Goal: Task Accomplishment & Management: Use online tool/utility

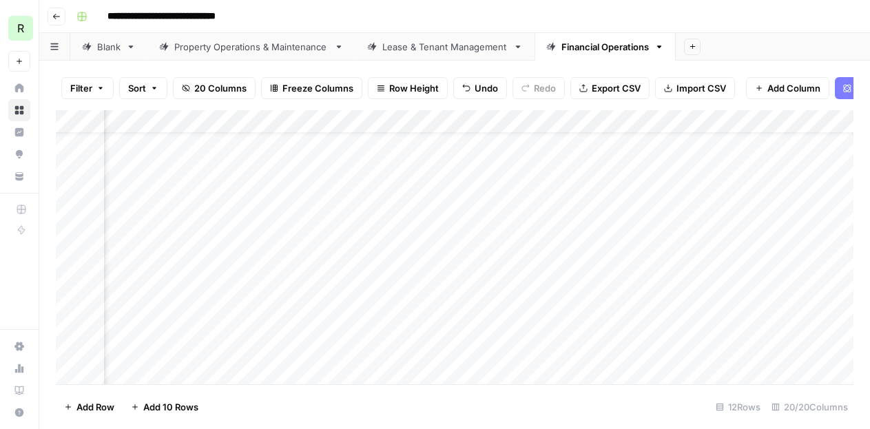
scroll to position [52, 828]
click at [582, 277] on div "Add Column" at bounding box center [454, 247] width 797 height 274
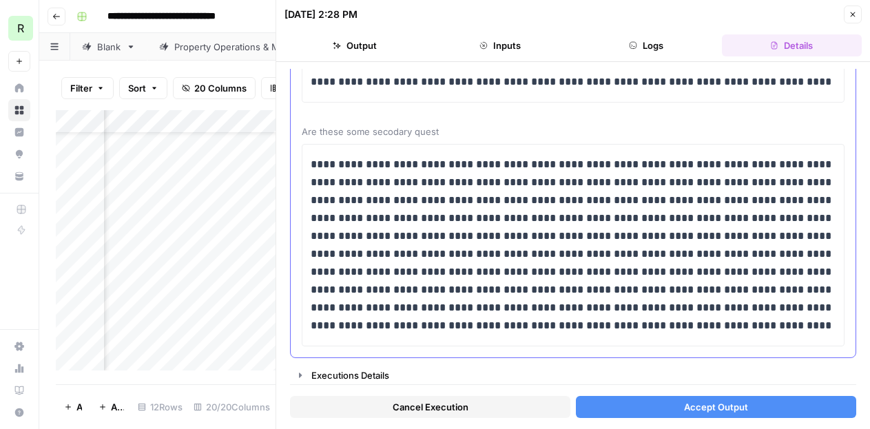
scroll to position [118, 0]
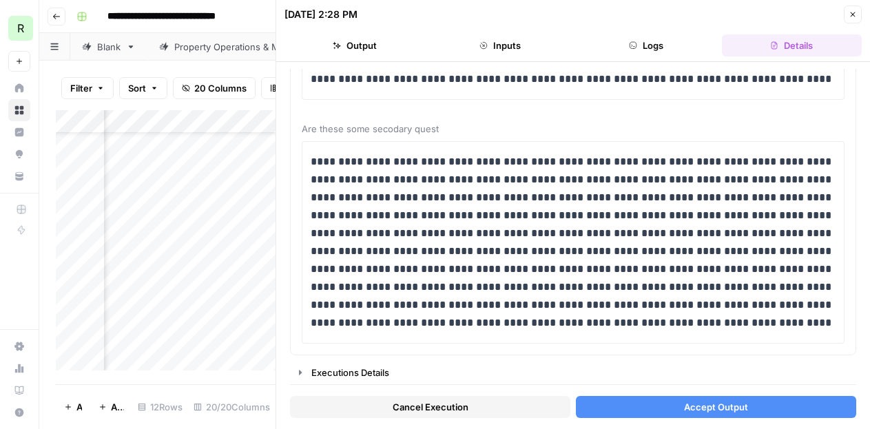
click at [673, 402] on button "Accept Output" at bounding box center [716, 407] width 280 height 22
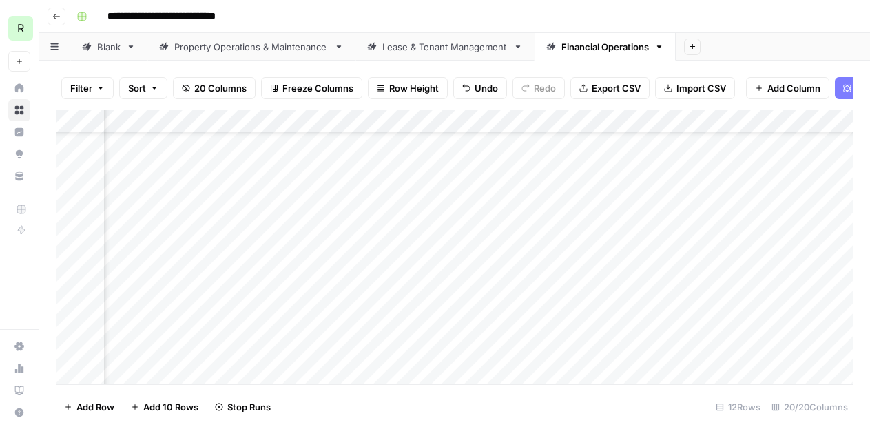
click at [552, 304] on div "Add Column" at bounding box center [454, 247] width 797 height 274
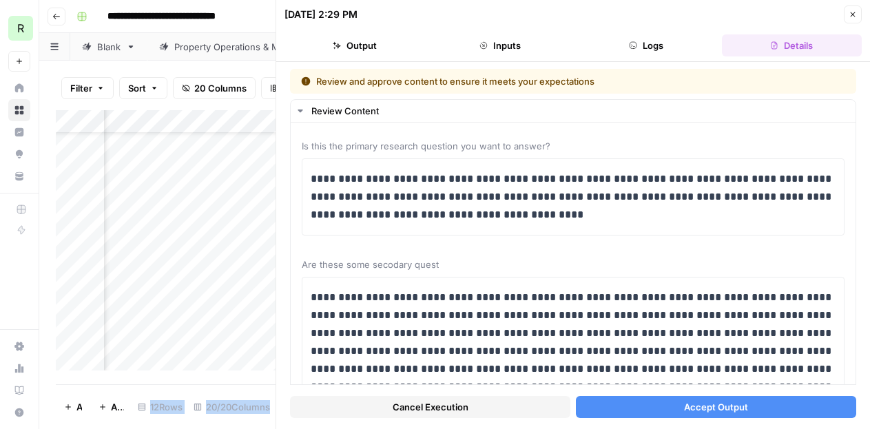
click at [726, 410] on span "Accept Output" at bounding box center [716, 407] width 64 height 14
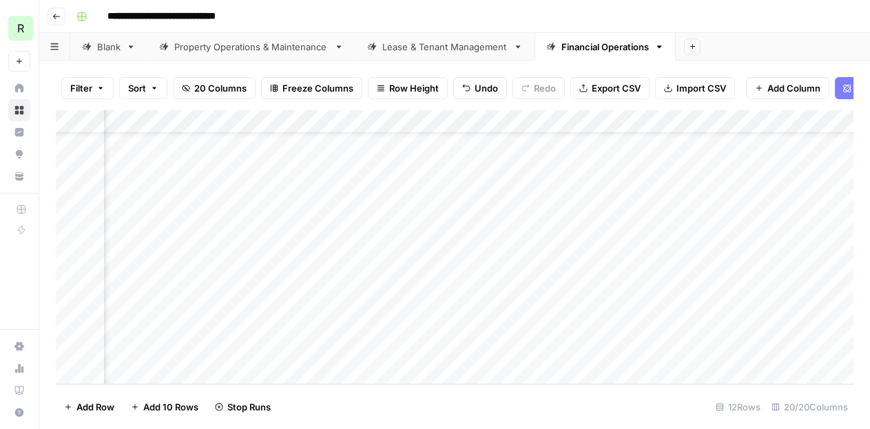
click at [543, 322] on div "Add Column" at bounding box center [454, 247] width 797 height 274
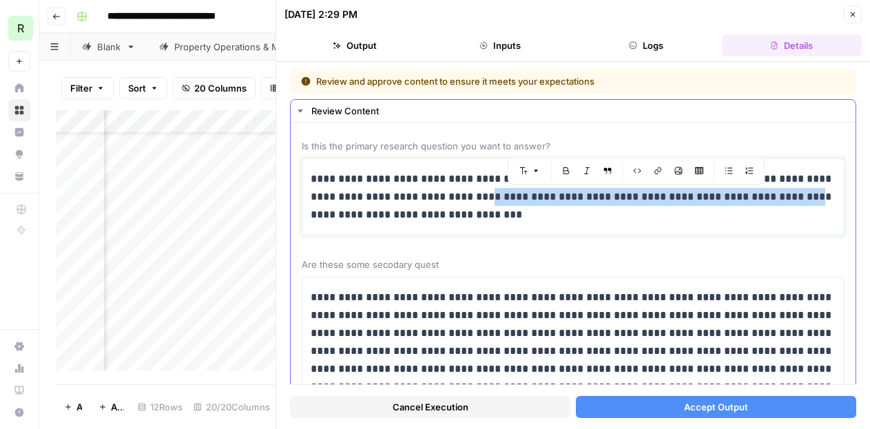
drag, startPoint x: 789, startPoint y: 196, endPoint x: 478, endPoint y: 202, distance: 311.3
click at [478, 202] on p "**********" at bounding box center [573, 197] width 525 height 54
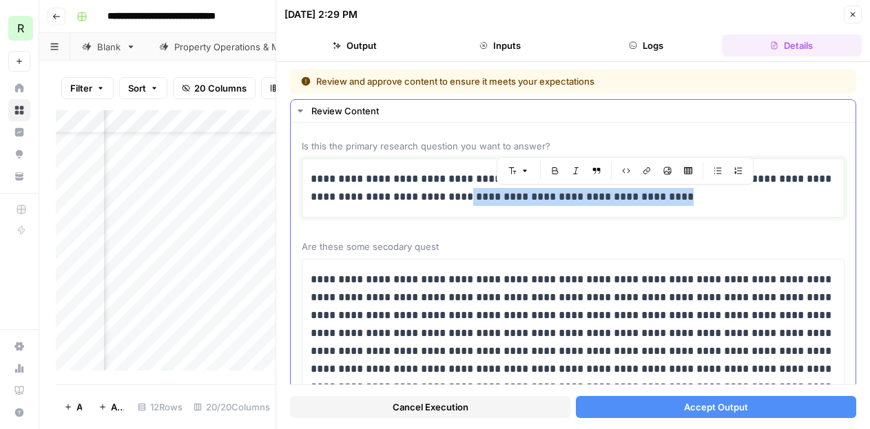
drag, startPoint x: 675, startPoint y: 198, endPoint x: 459, endPoint y: 202, distance: 216.2
click at [459, 202] on p "**********" at bounding box center [573, 188] width 525 height 36
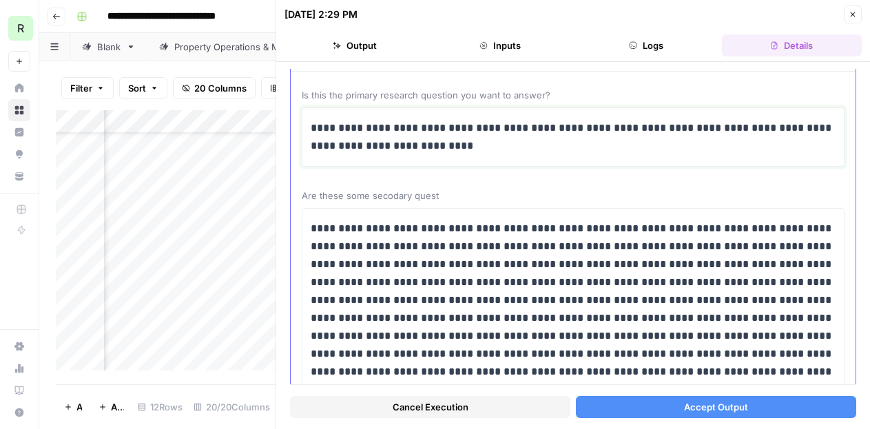
scroll to position [52, 0]
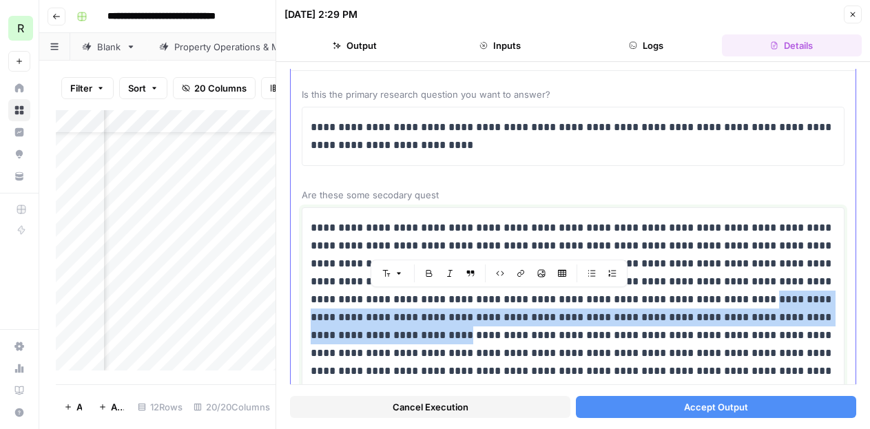
drag, startPoint x: 355, startPoint y: 334, endPoint x: 642, endPoint y: 297, distance: 288.7
click at [642, 297] on p "**********" at bounding box center [573, 299] width 525 height 161
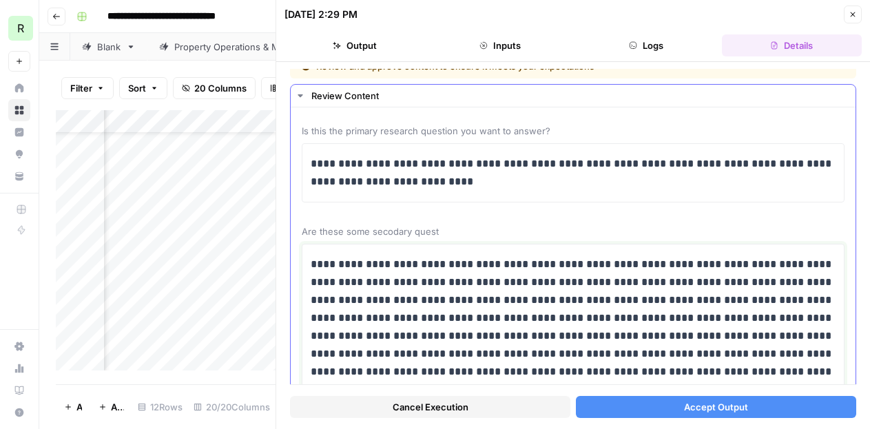
scroll to position [0, 0]
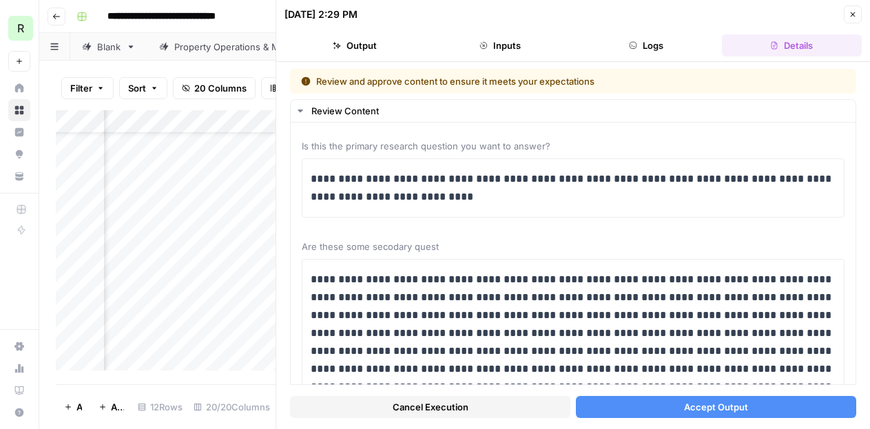
click at [655, 410] on button "Accept Output" at bounding box center [716, 407] width 280 height 22
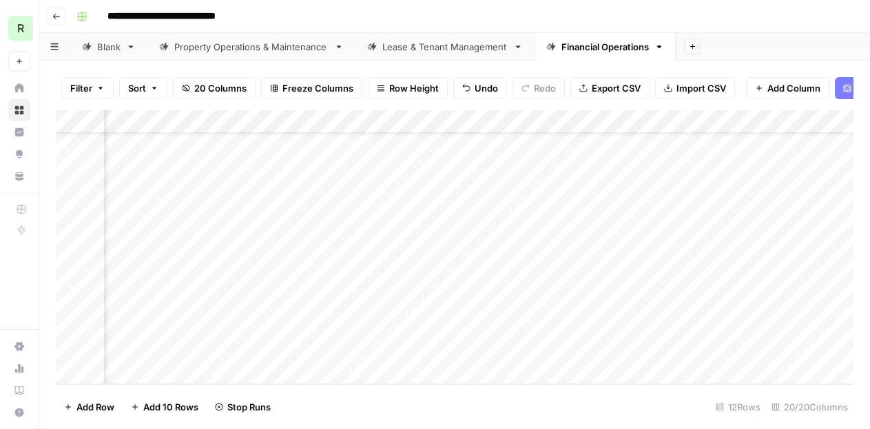
click at [578, 348] on div "Add Column" at bounding box center [454, 247] width 797 height 274
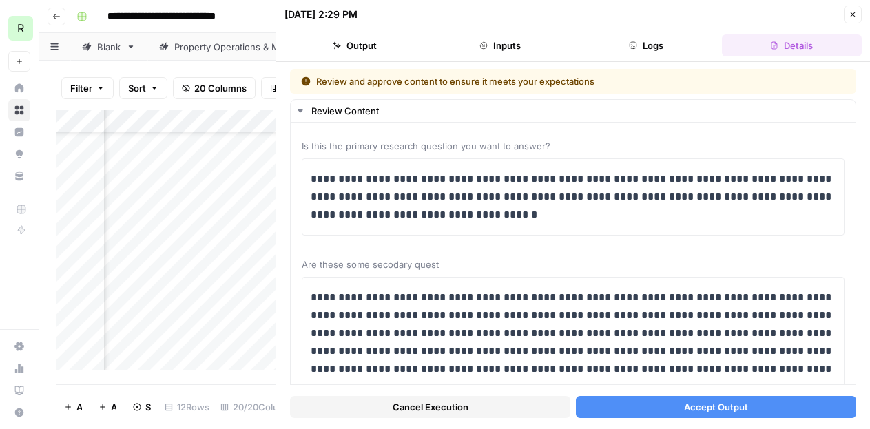
click at [227, 315] on div "Add Column" at bounding box center [166, 240] width 220 height 260
click at [850, 14] on icon "button" at bounding box center [852, 14] width 8 height 8
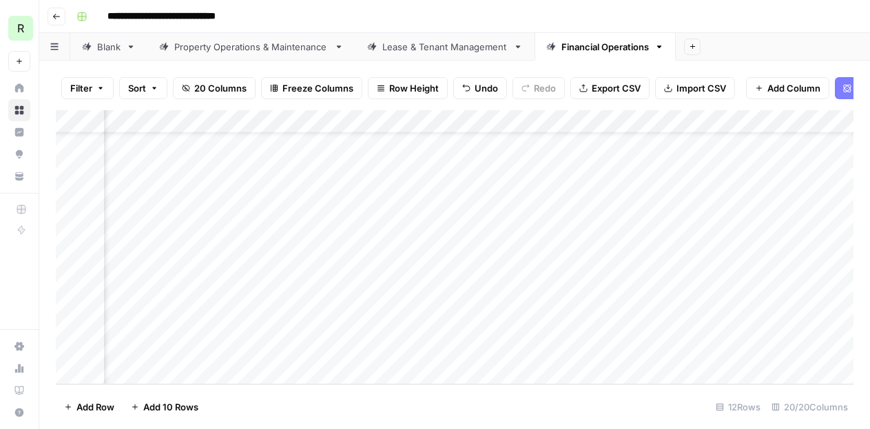
click at [390, 347] on div "Add Column" at bounding box center [454, 247] width 797 height 274
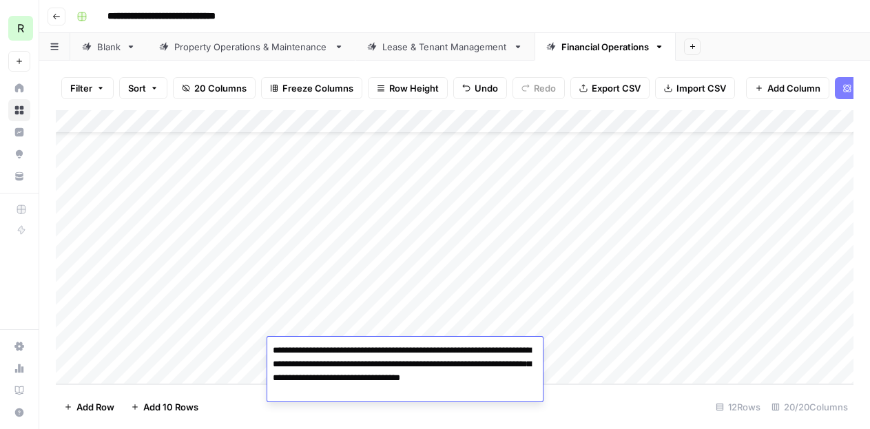
scroll to position [52, 0]
click at [189, 344] on div "Add Column" at bounding box center [454, 247] width 797 height 274
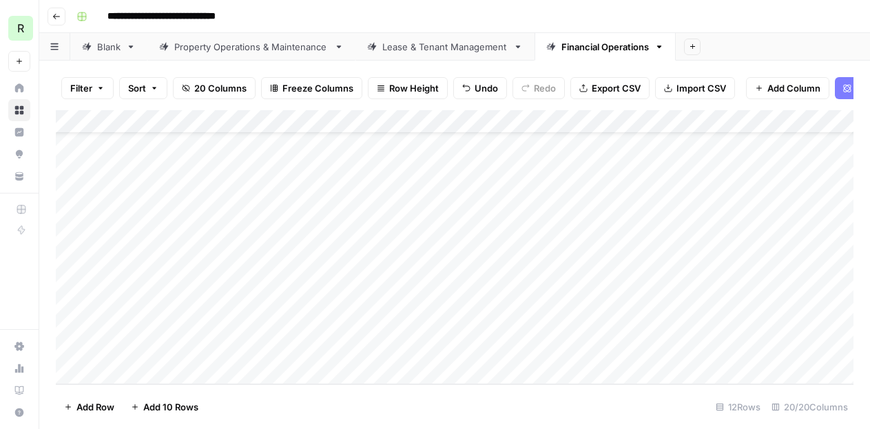
click at [189, 344] on div "Add Column" at bounding box center [454, 247] width 797 height 274
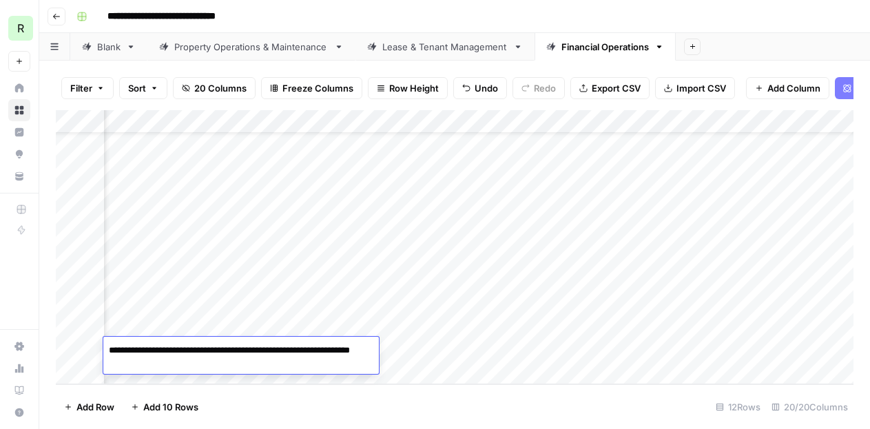
scroll to position [52, 857]
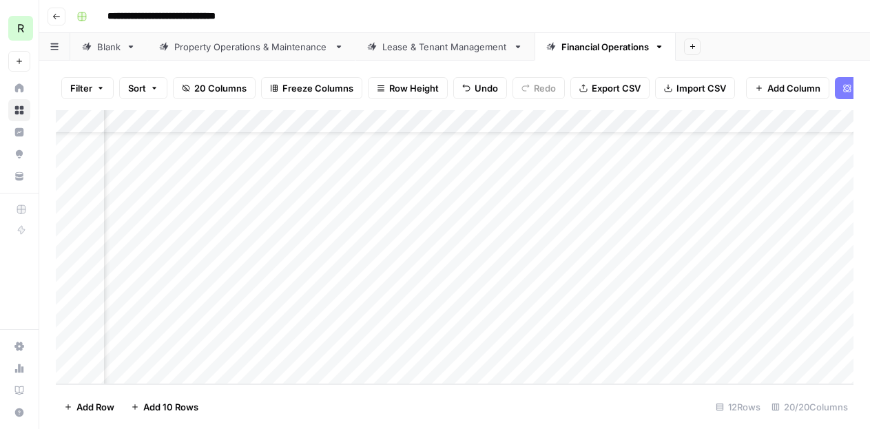
click at [521, 344] on div "Add Column" at bounding box center [454, 247] width 797 height 274
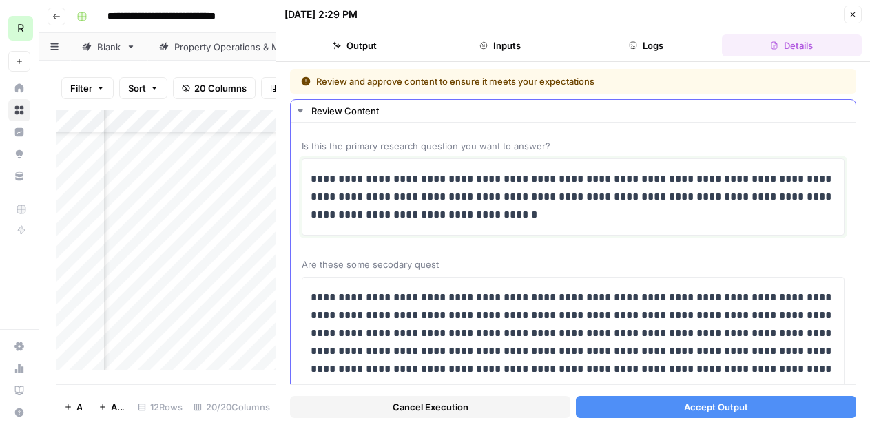
drag, startPoint x: 536, startPoint y: 218, endPoint x: 463, endPoint y: 200, distance: 74.6
click at [463, 199] on p "**********" at bounding box center [573, 197] width 525 height 54
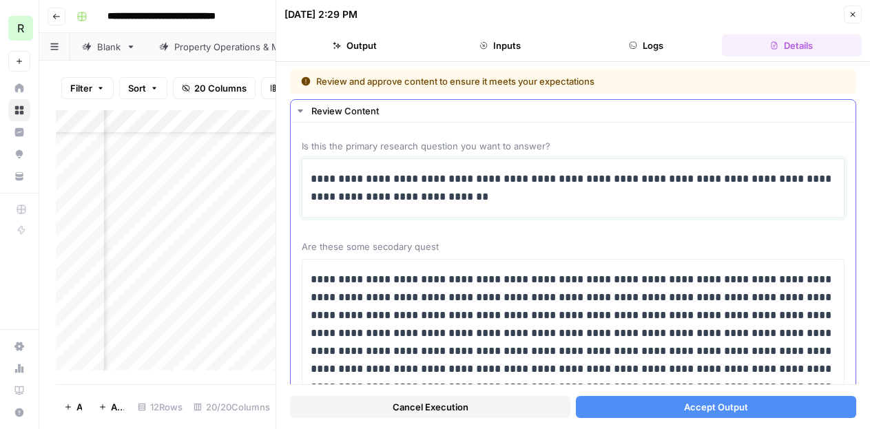
scroll to position [36, 0]
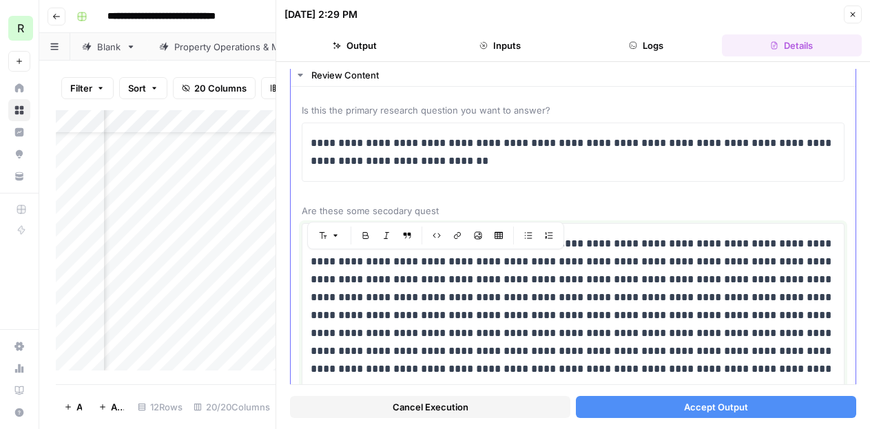
drag, startPoint x: 505, startPoint y: 281, endPoint x: 360, endPoint y: 262, distance: 146.6
click at [360, 262] on p "**********" at bounding box center [573, 306] width 525 height 143
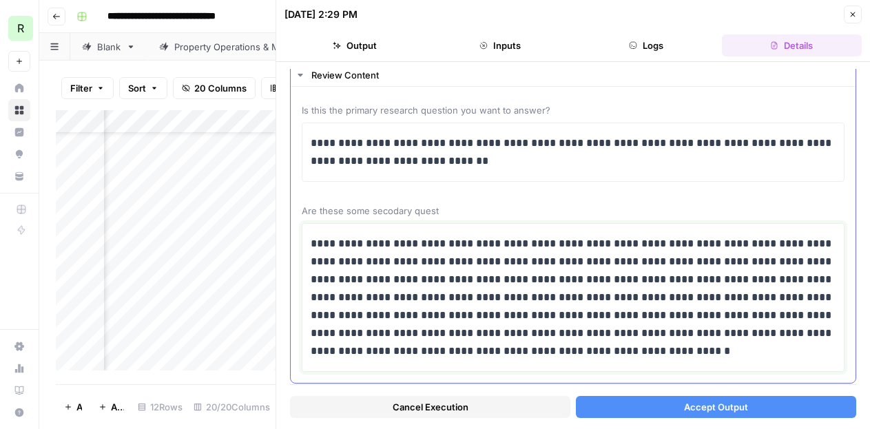
click at [535, 351] on p "**********" at bounding box center [573, 297] width 525 height 125
click at [715, 412] on span "Accept Output" at bounding box center [716, 407] width 64 height 14
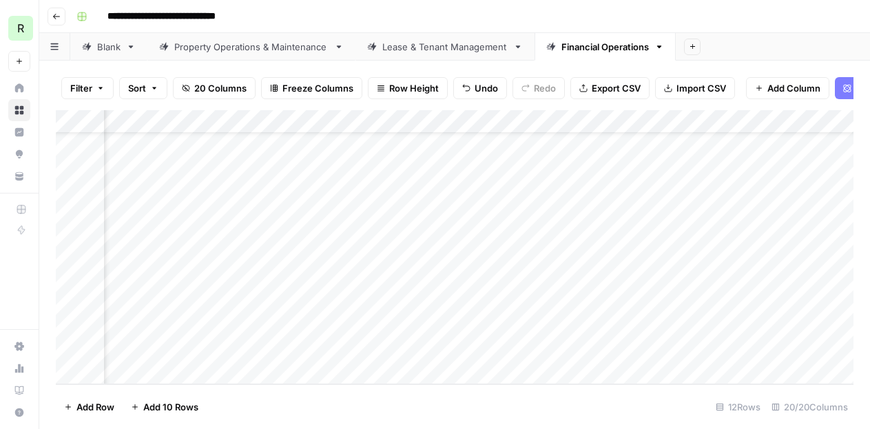
scroll to position [52, 1570]
drag, startPoint x: 574, startPoint y: 208, endPoint x: 689, endPoint y: 209, distance: 115.0
click at [689, 209] on div "Add Column" at bounding box center [454, 247] width 797 height 274
click at [572, 236] on div "Add Column" at bounding box center [454, 247] width 797 height 274
click at [536, 257] on div "Add Column" at bounding box center [454, 247] width 797 height 274
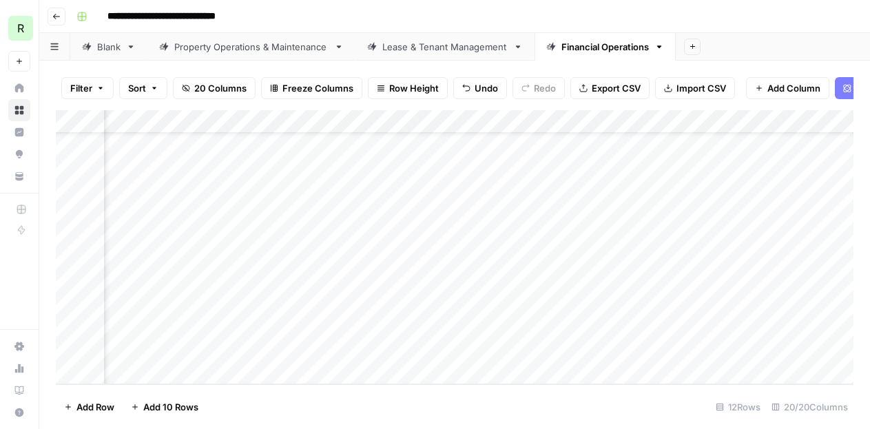
scroll to position [52, 1840]
click at [677, 210] on div "Add Column" at bounding box center [454, 247] width 797 height 274
drag, startPoint x: 670, startPoint y: 230, endPoint x: 671, endPoint y: 247, distance: 17.3
click at [671, 247] on div "Add Column" at bounding box center [454, 247] width 797 height 274
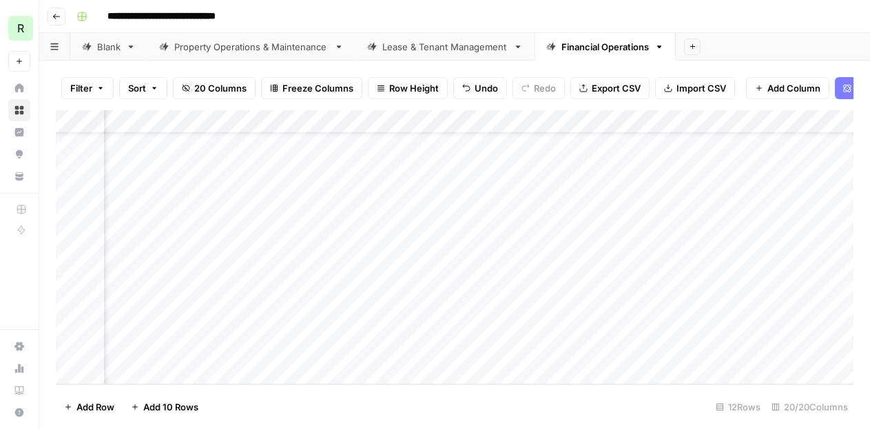
click at [654, 256] on div "Add Column" at bounding box center [454, 247] width 797 height 274
click at [803, 232] on div "Add Column" at bounding box center [454, 247] width 797 height 274
click at [802, 255] on div "Add Column" at bounding box center [454, 247] width 797 height 274
